Goal: Task Accomplishment & Management: Manage account settings

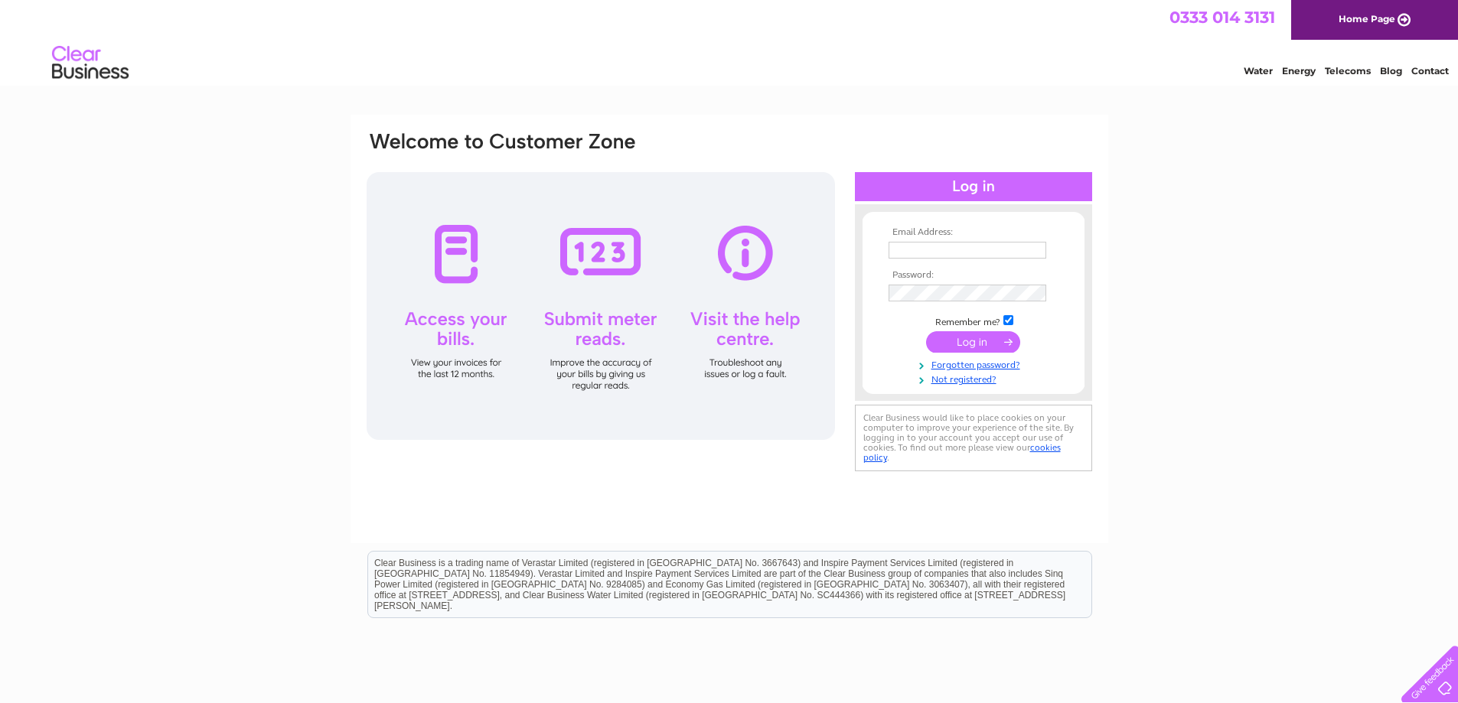
type input "[EMAIL_ADDRESS][DOMAIN_NAME]"
click at [957, 337] on input "submit" at bounding box center [973, 341] width 94 height 21
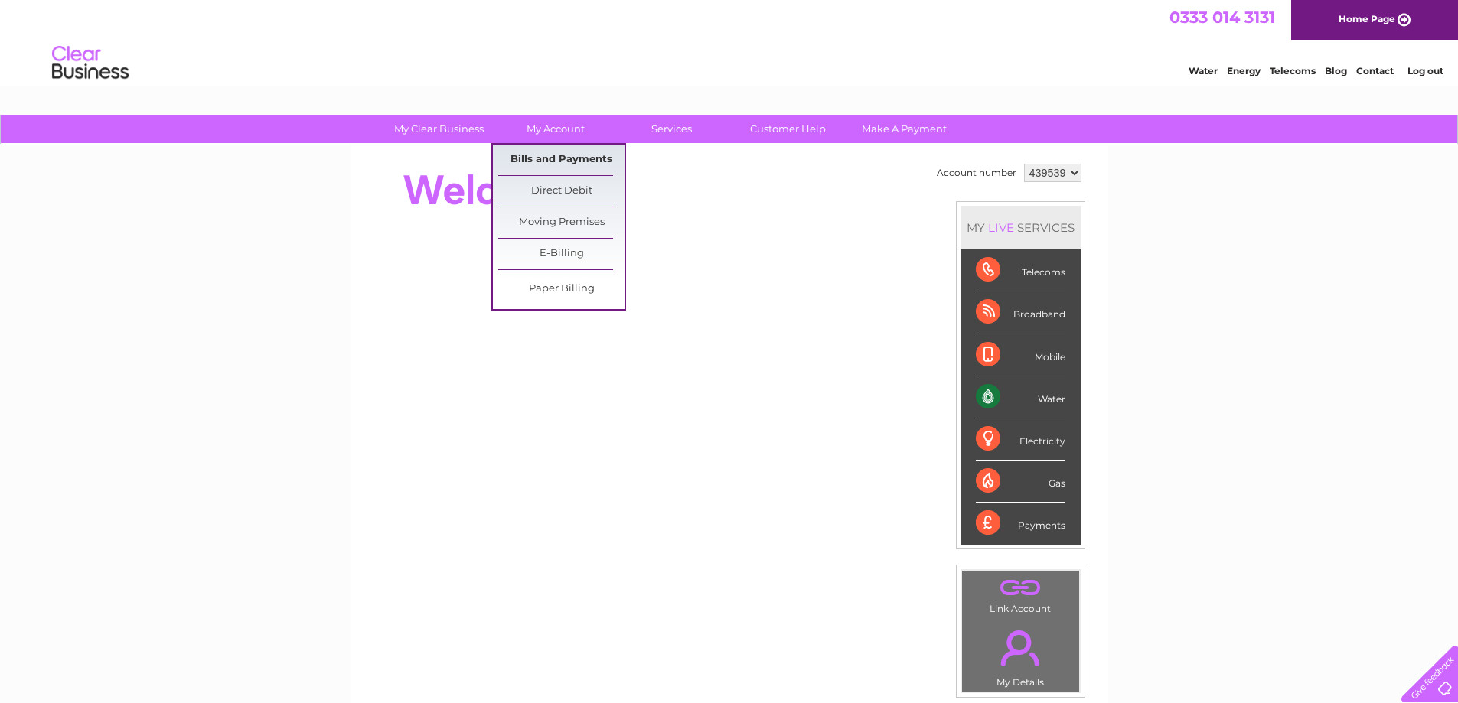
click at [552, 155] on link "Bills and Payments" at bounding box center [561, 160] width 126 height 31
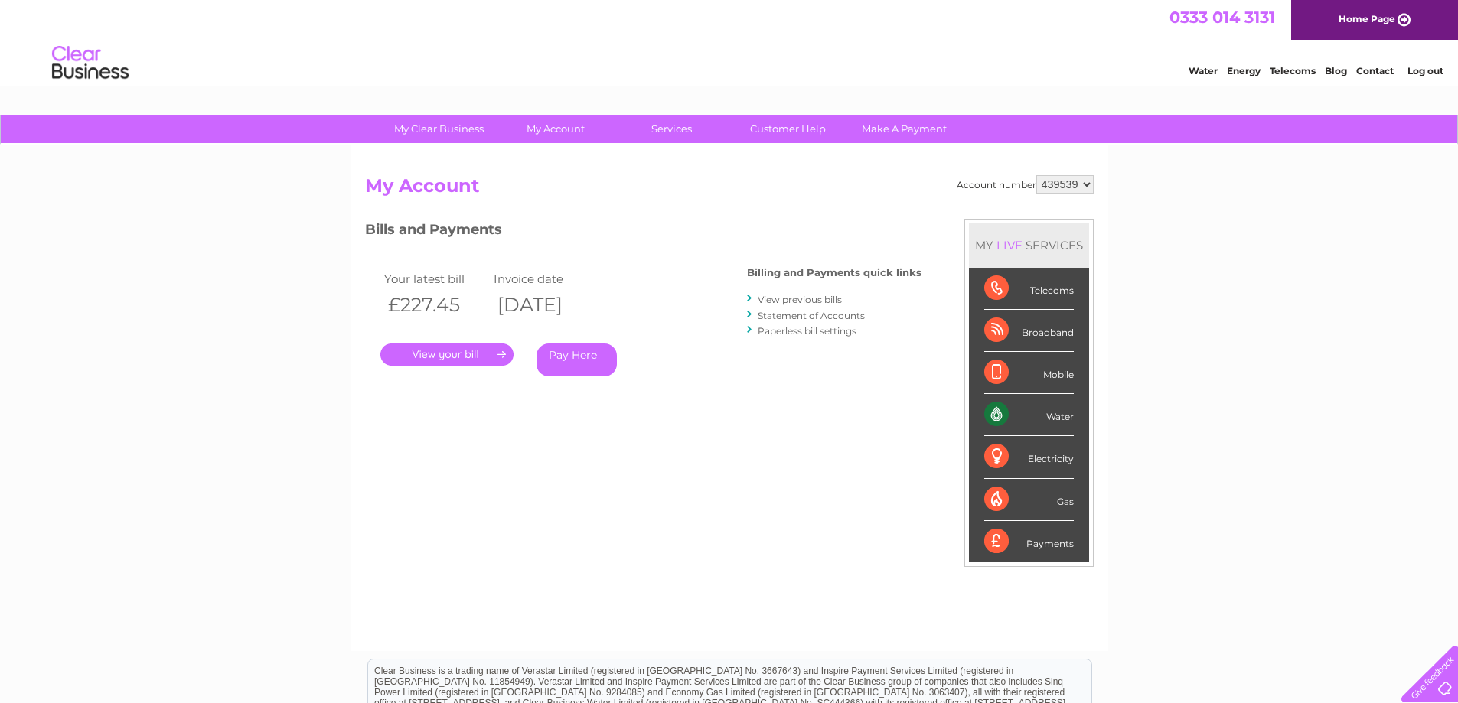
click at [490, 354] on link "." at bounding box center [446, 355] width 133 height 22
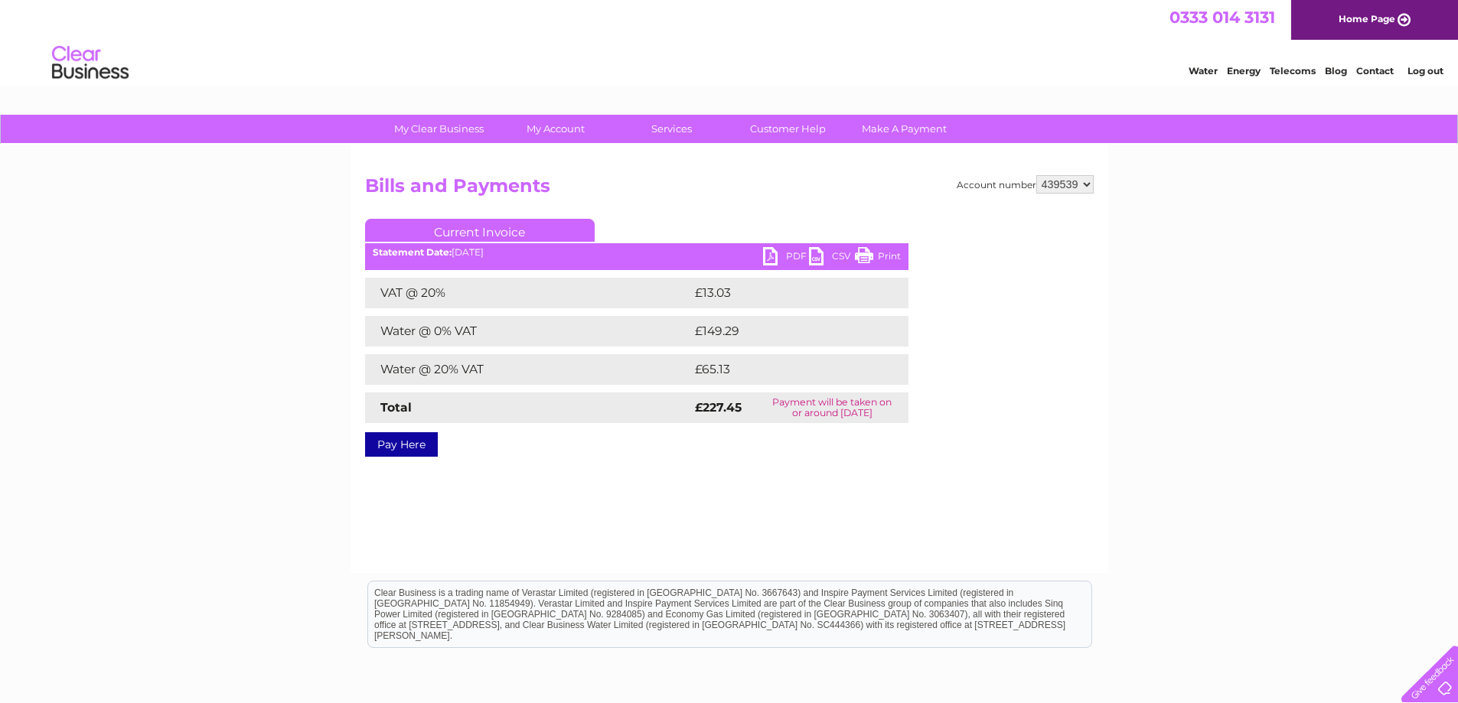
click at [776, 254] on link "PDF" at bounding box center [786, 258] width 46 height 22
